Goal: Task Accomplishment & Management: Use online tool/utility

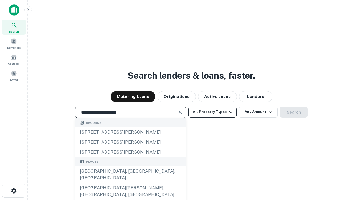
click at [130, 183] on div "[GEOGRAPHIC_DATA], [GEOGRAPHIC_DATA], [GEOGRAPHIC_DATA]" at bounding box center [130, 174] width 110 height 17
click at [212, 112] on button "All Property Types" at bounding box center [212, 112] width 48 height 11
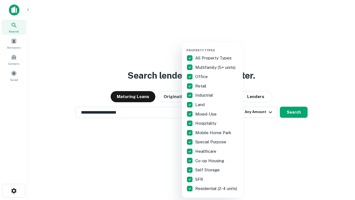
type input "**********"
click at [217, 47] on button "button" at bounding box center [216, 47] width 61 height 0
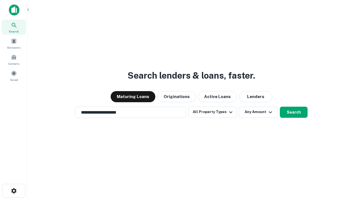
scroll to position [9, 0]
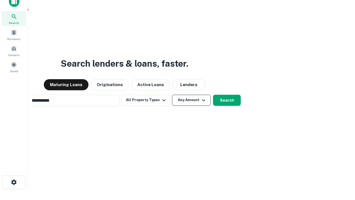
click at [172, 95] on button "Any Amount" at bounding box center [191, 100] width 39 height 11
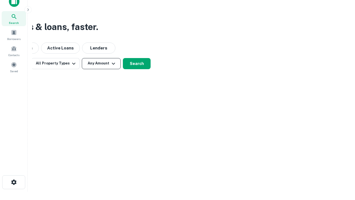
scroll to position [9, 0]
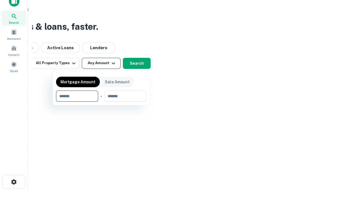
type input "*******"
click at [101, 102] on button "button" at bounding box center [101, 102] width 90 height 0
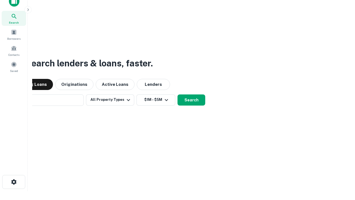
scroll to position [9, 0]
click at [178, 95] on button "Search" at bounding box center [192, 100] width 28 height 11
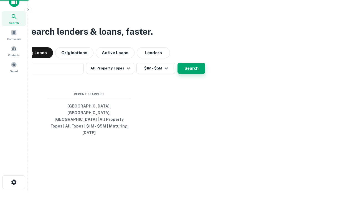
scroll to position [9, 0]
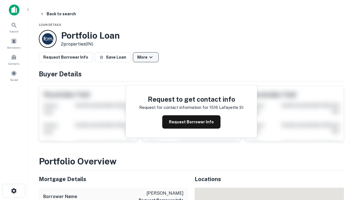
click at [146, 57] on button "More" at bounding box center [146, 57] width 26 height 10
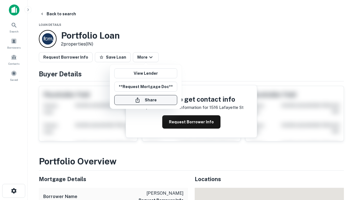
click at [146, 100] on button "Share" at bounding box center [145, 100] width 63 height 10
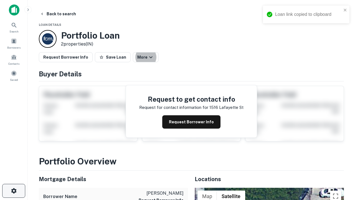
click at [14, 191] on icon "button" at bounding box center [14, 190] width 7 height 7
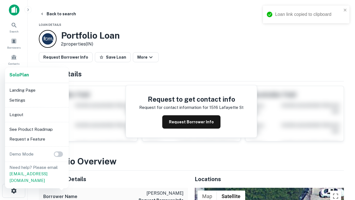
click at [37, 114] on li "Logout" at bounding box center [36, 115] width 59 height 10
